Goal: Task Accomplishment & Management: Manage account settings

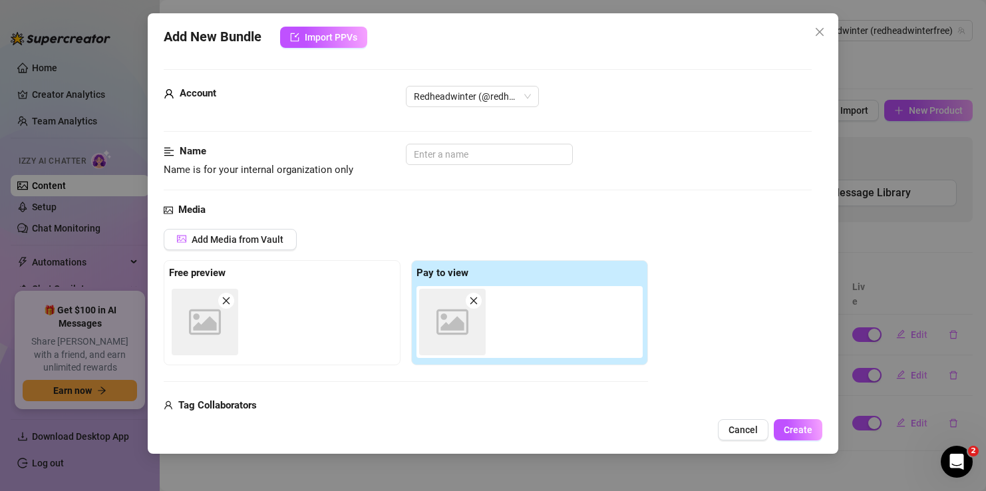
scroll to position [187, 0]
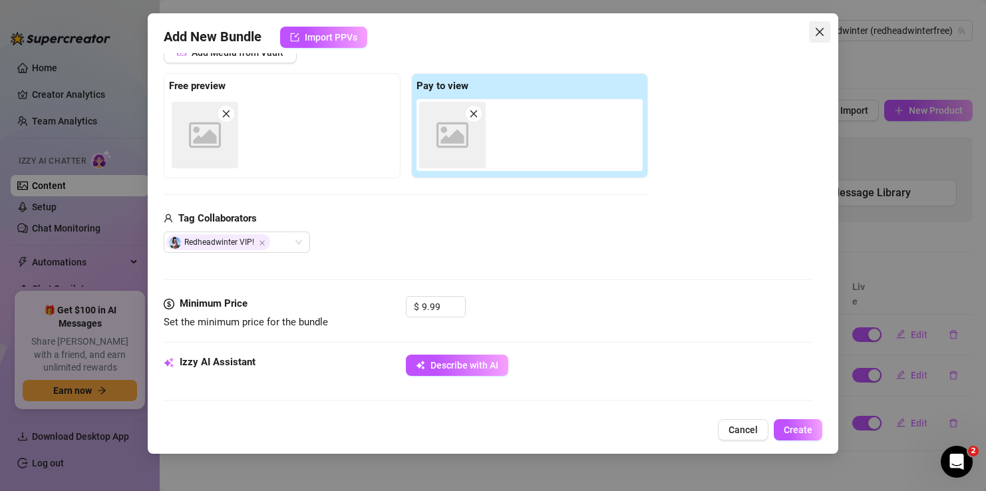
click at [818, 32] on icon "close" at bounding box center [819, 32] width 11 height 11
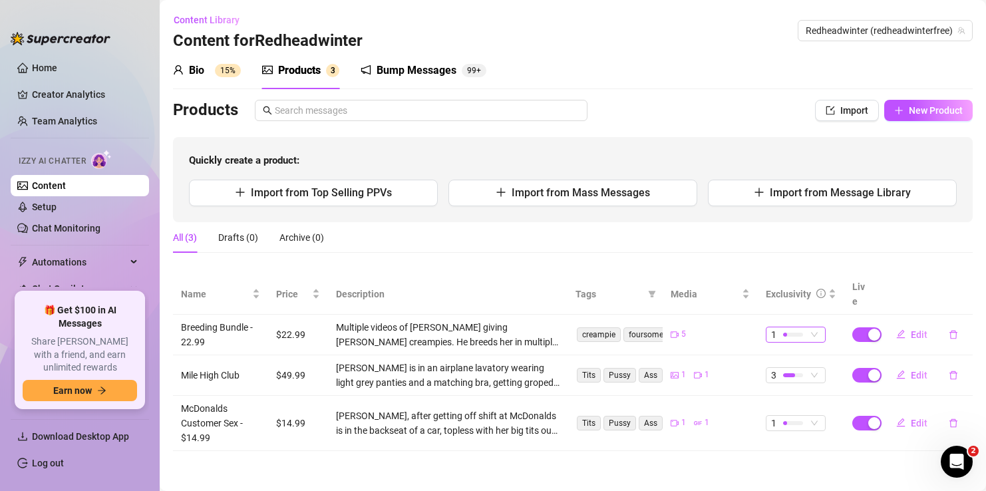
click at [812, 327] on span "1" at bounding box center [795, 334] width 49 height 15
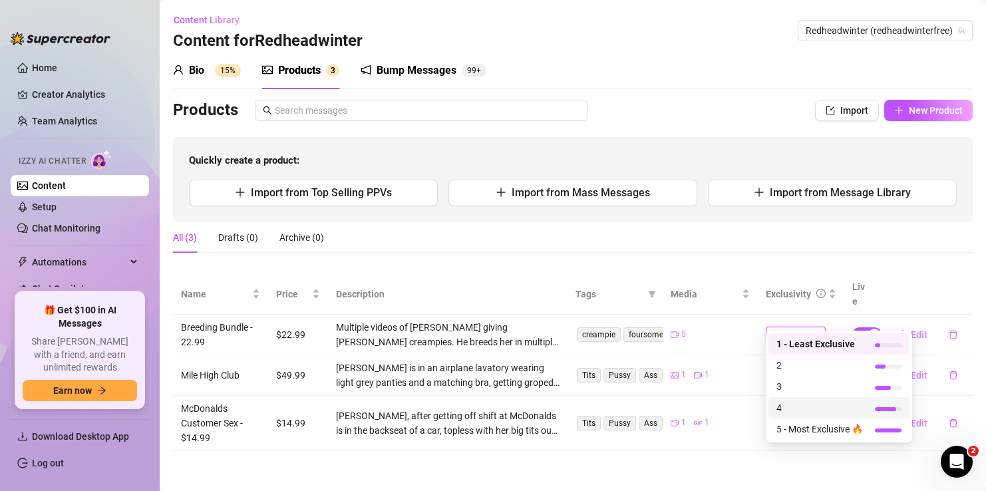
click at [800, 410] on span "4" at bounding box center [819, 407] width 86 height 15
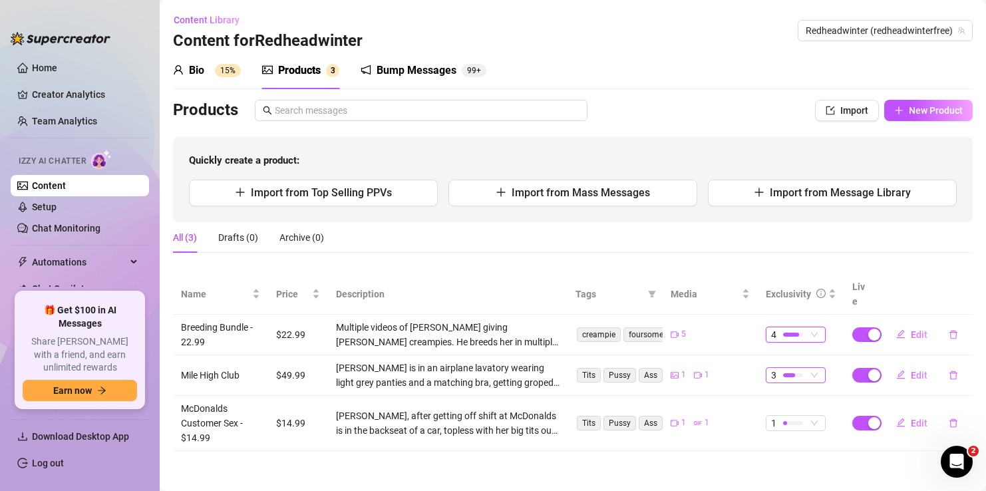
click at [800, 373] on div at bounding box center [793, 375] width 20 height 4
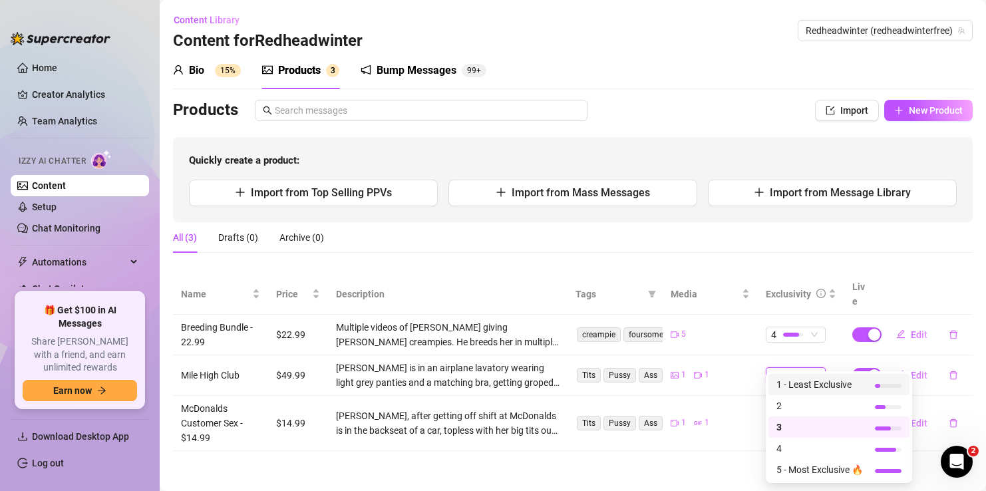
click at [796, 382] on span "1 - Least Exclusive" at bounding box center [819, 384] width 86 height 15
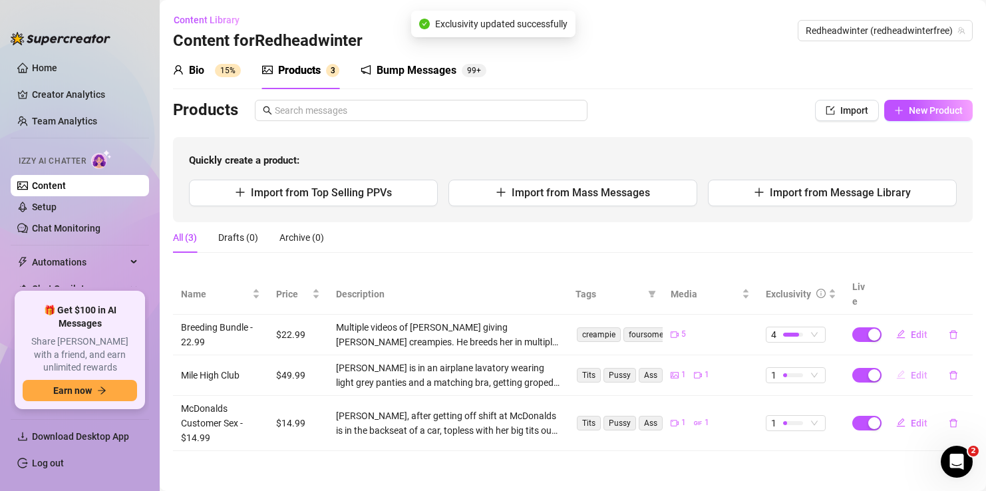
click at [911, 370] on span "Edit" at bounding box center [919, 375] width 17 height 11
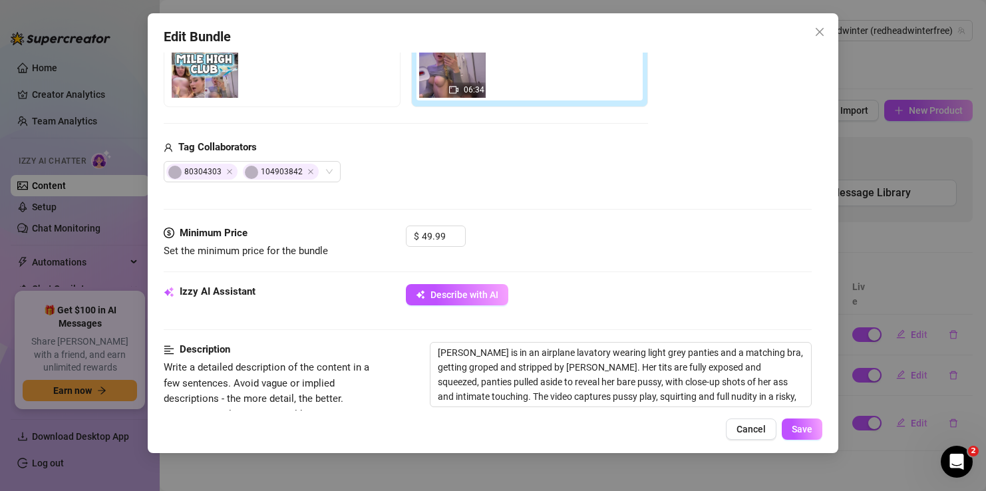
scroll to position [268, 0]
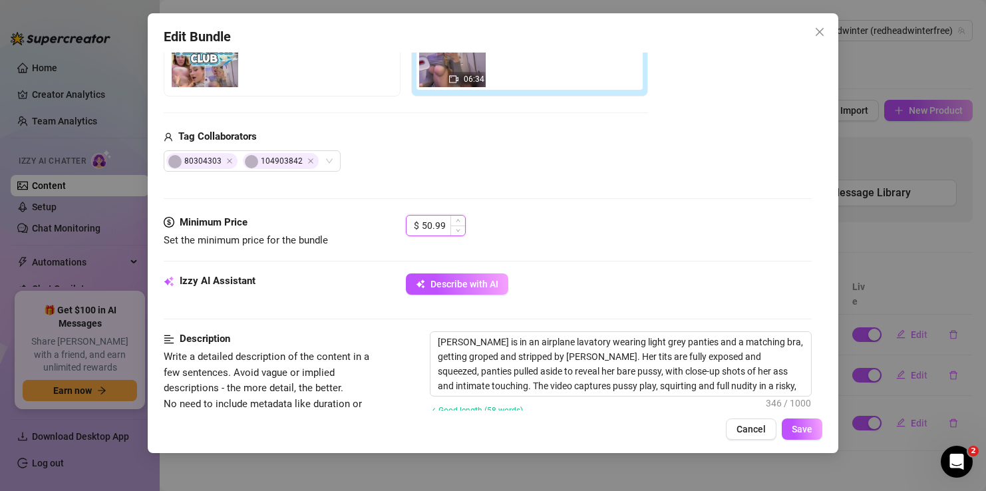
drag, startPoint x: 451, startPoint y: 222, endPoint x: 417, endPoint y: 224, distance: 34.0
click at [417, 224] on div "$ 50.99" at bounding box center [436, 225] width 60 height 21
type input "5"
type input "15.99"
click at [813, 436] on button "Save" at bounding box center [802, 428] width 41 height 21
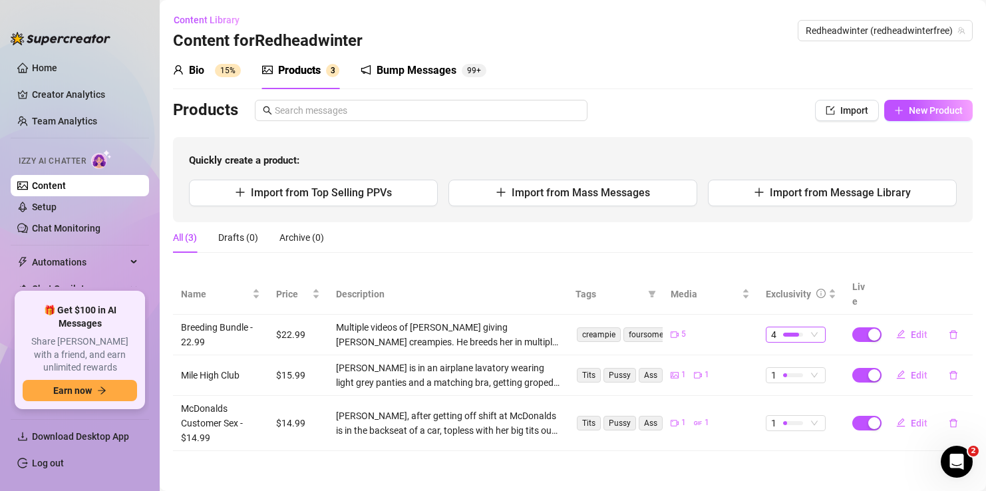
click at [812, 327] on span "4" at bounding box center [795, 334] width 49 height 15
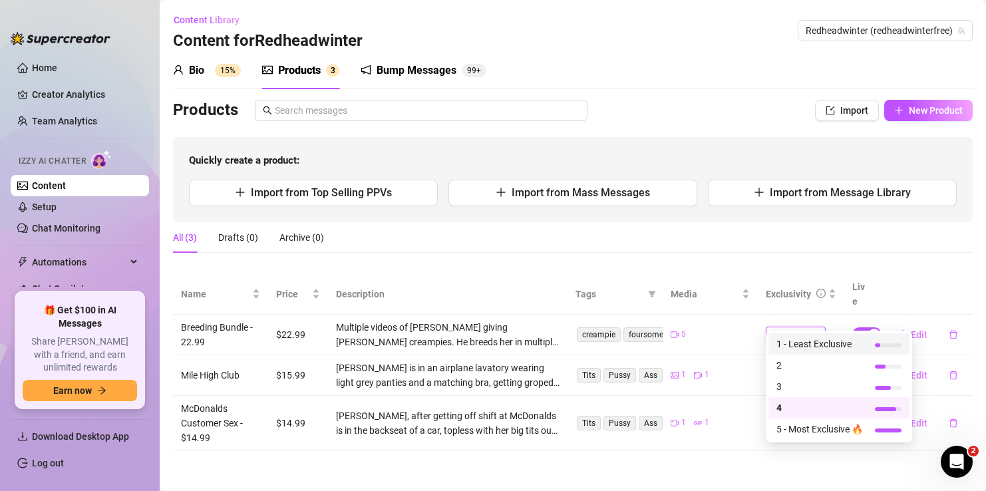
click at [812, 346] on span "1 - Least Exclusive" at bounding box center [819, 344] width 86 height 15
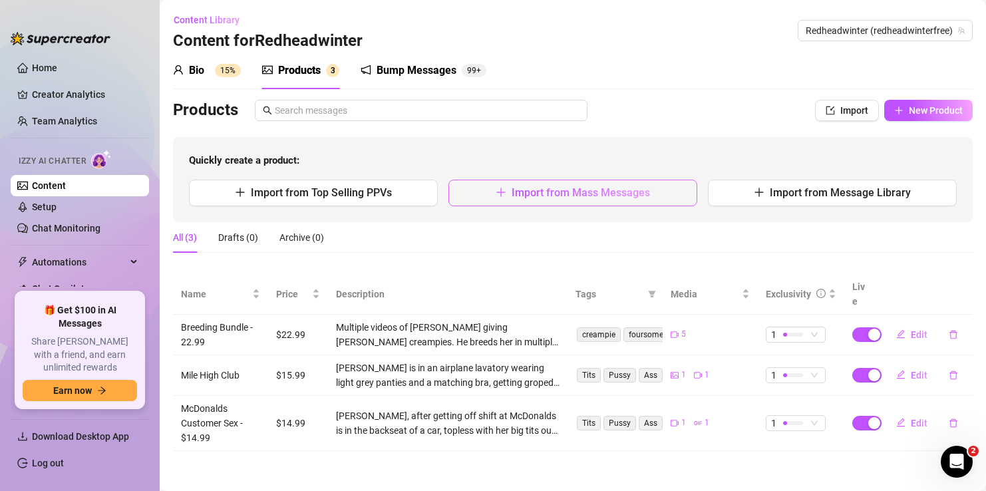
click at [489, 190] on button "Import from Mass Messages" at bounding box center [572, 193] width 249 height 27
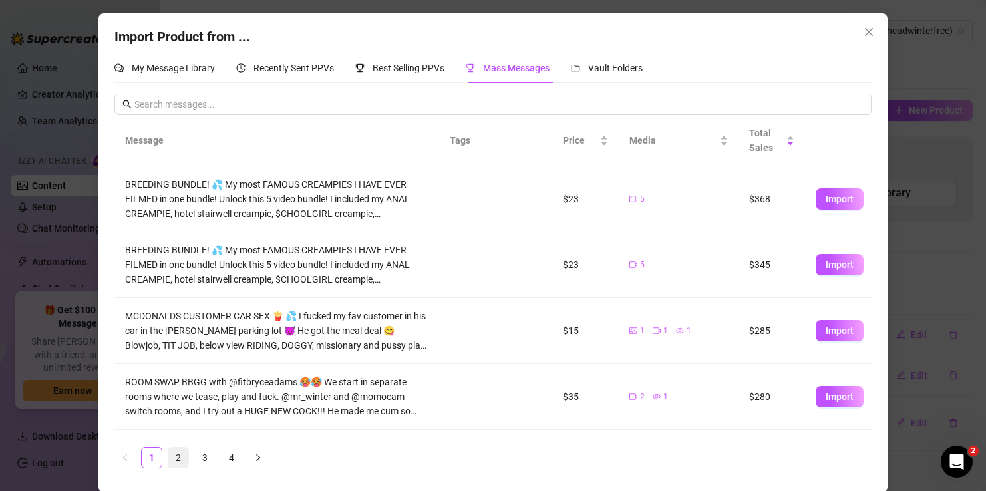
click at [179, 459] on link "2" at bounding box center [178, 458] width 20 height 20
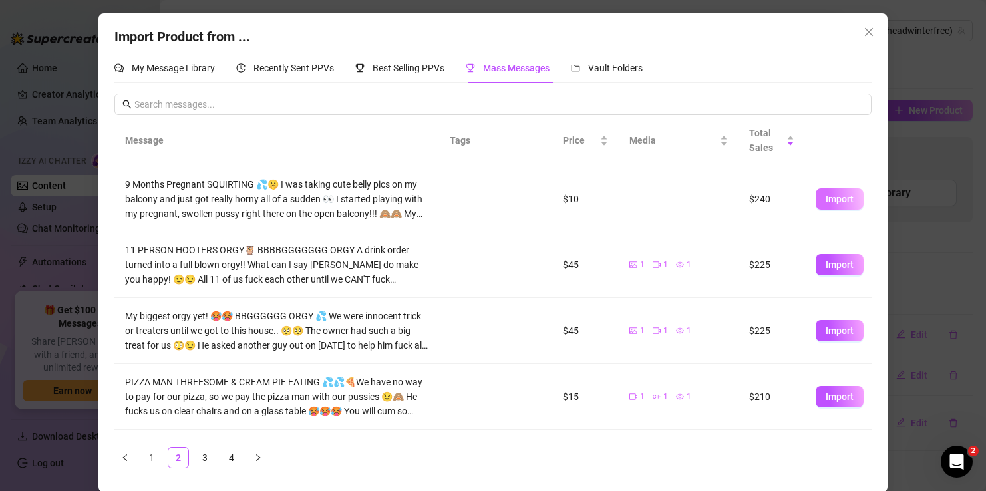
click at [847, 202] on span "Import" at bounding box center [840, 199] width 28 height 11
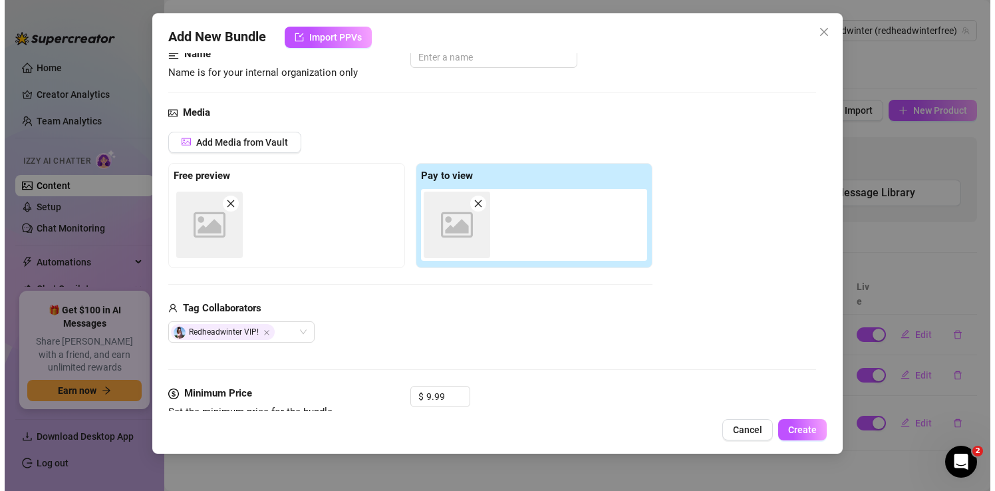
scroll to position [92, 0]
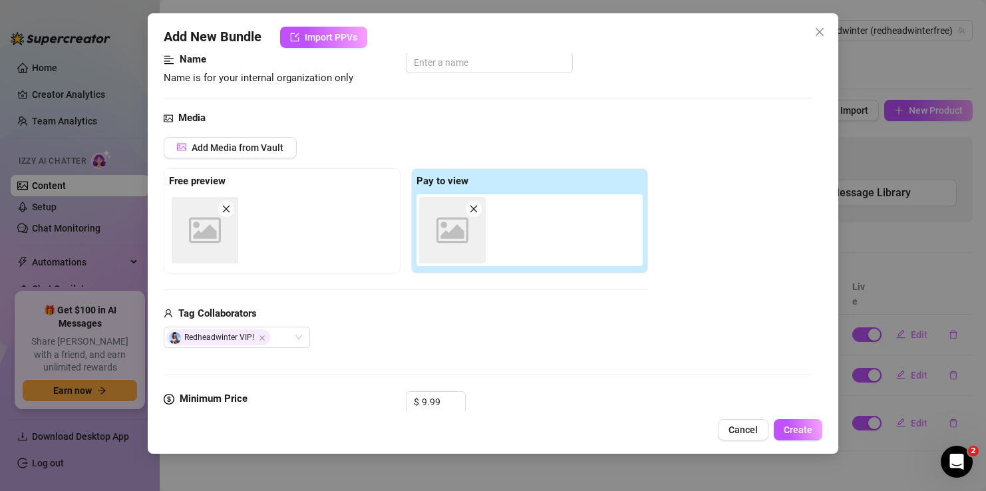
type textarea "9 Months Pregnant SQUIRTING 💦🤫 I was taking cute belly pics on my balcony and j…"
